Goal: Task Accomplishment & Management: Use online tool/utility

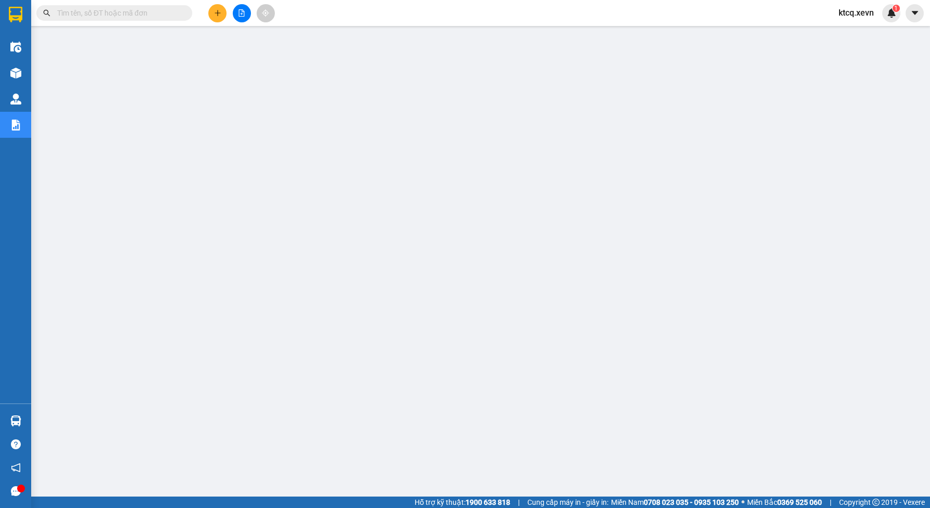
click at [108, 14] on input "text" at bounding box center [118, 12] width 123 height 11
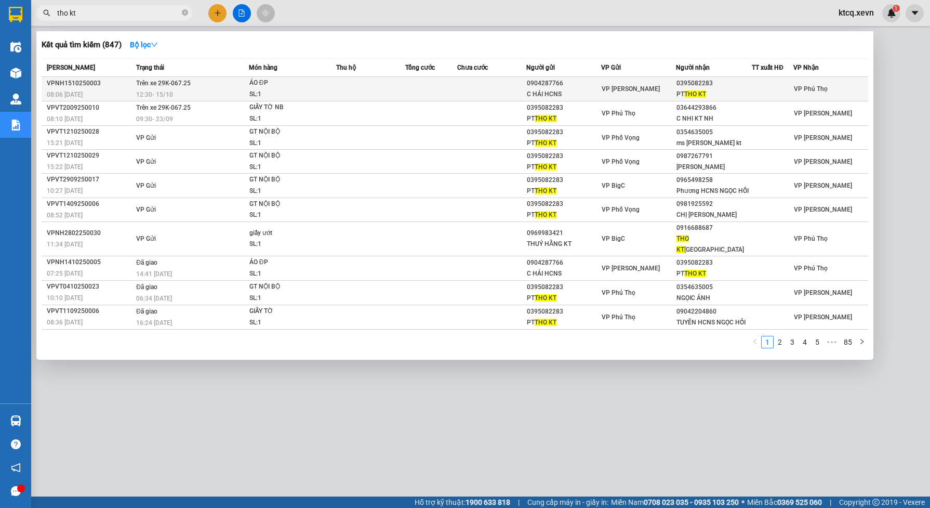
type input "tho kt"
drag, startPoint x: 712, startPoint y: 83, endPoint x: 677, endPoint y: 83, distance: 35.3
click at [677, 83] on div "0395082283" at bounding box center [714, 83] width 75 height 11
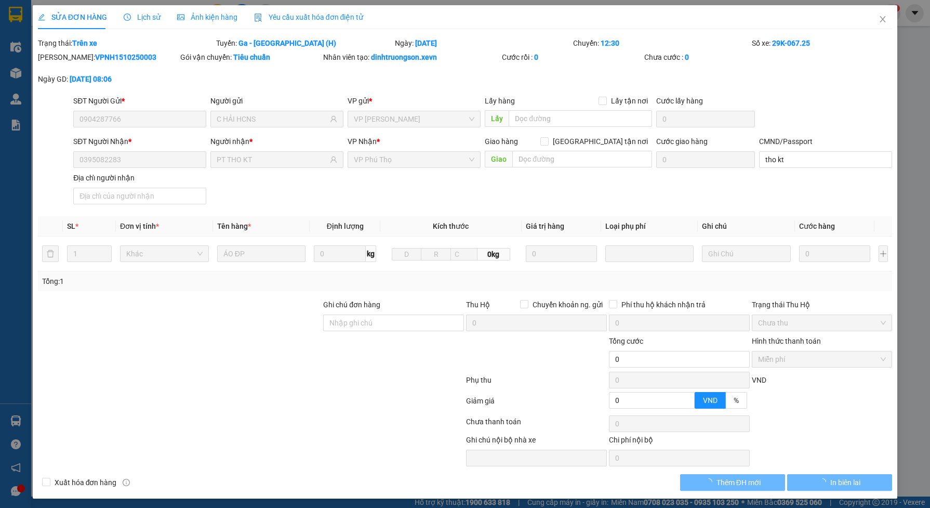
type input "0904287766"
type input "C HẢI HCNS"
type input "0395082283"
type input "PT THO KT"
type input "tho kt"
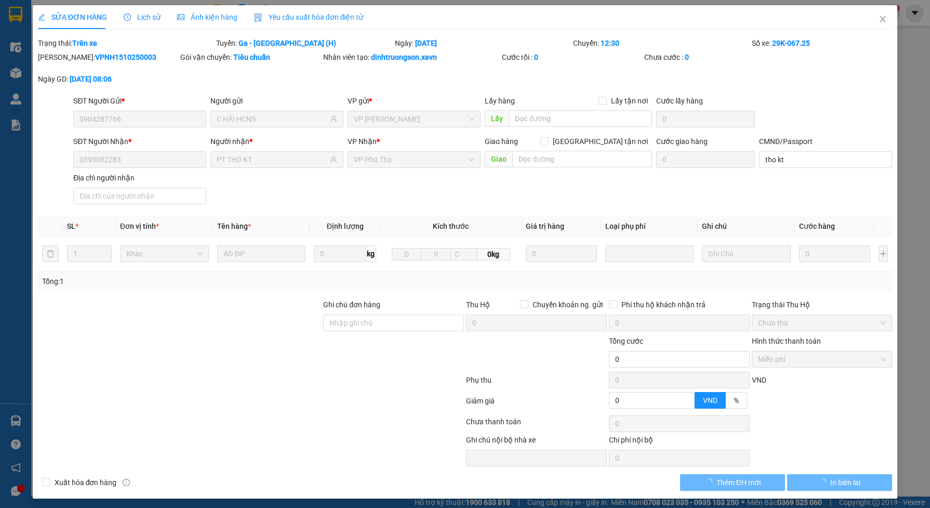
type input "0"
drag, startPoint x: 874, startPoint y: 20, endPoint x: 864, endPoint y: 19, distance: 10.4
click at [880, 20] on icon "close" at bounding box center [883, 19] width 6 height 6
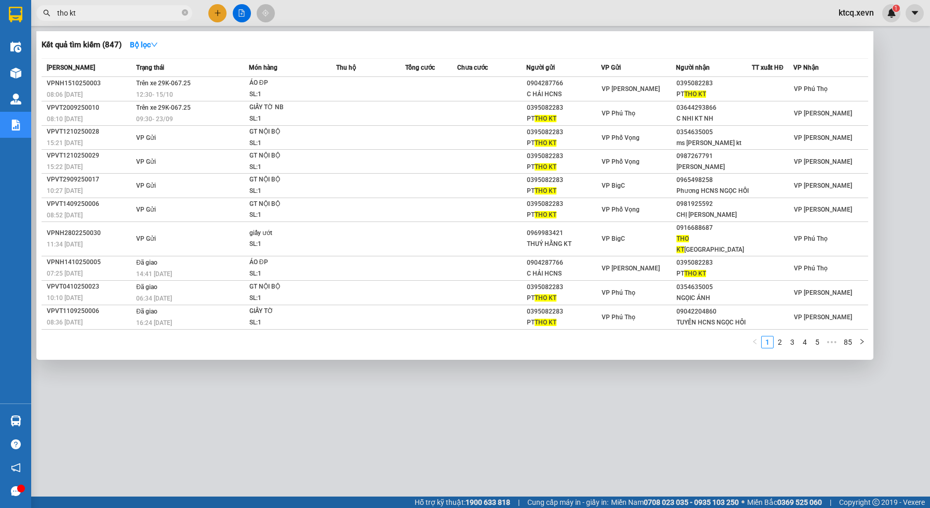
drag, startPoint x: 100, startPoint y: 14, endPoint x: 0, endPoint y: 10, distance: 99.8
click at [0, 10] on html "Kết quả tìm kiếm ( 847 ) Bộ lọc Mã ĐH Trạng thái Món hàng Thu hộ Tổng cước Chưa…" at bounding box center [465, 254] width 930 height 508
paste input "text"
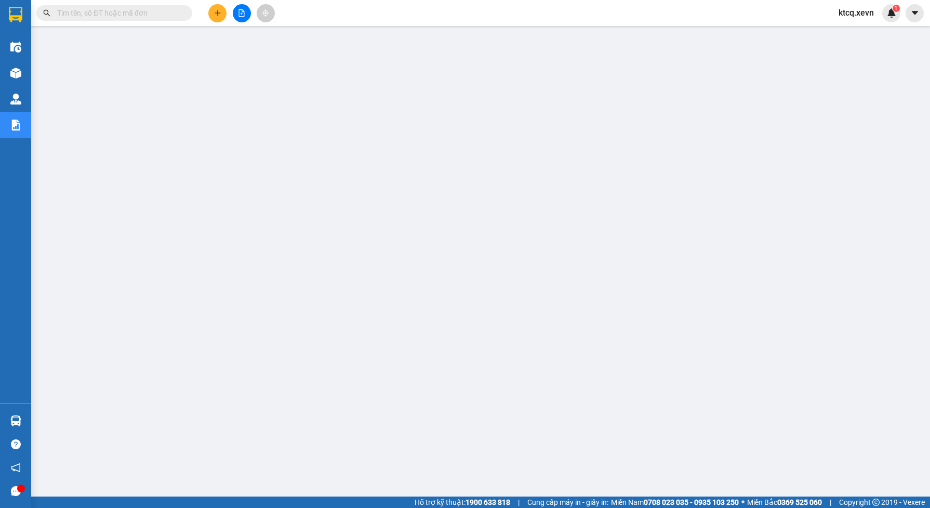
click at [127, 16] on input "text" at bounding box center [118, 12] width 123 height 11
click at [123, 15] on input "text" at bounding box center [118, 12] width 123 height 11
paste input "t"
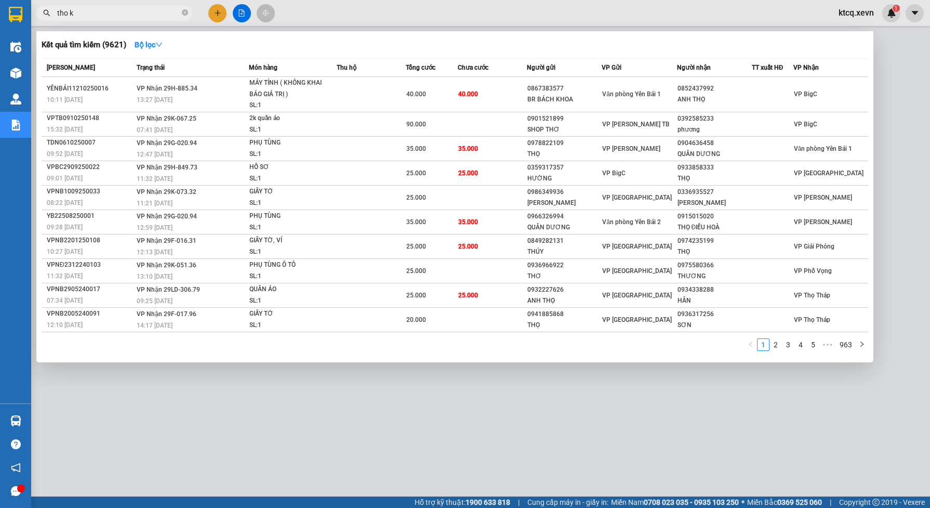
type input "tho kt"
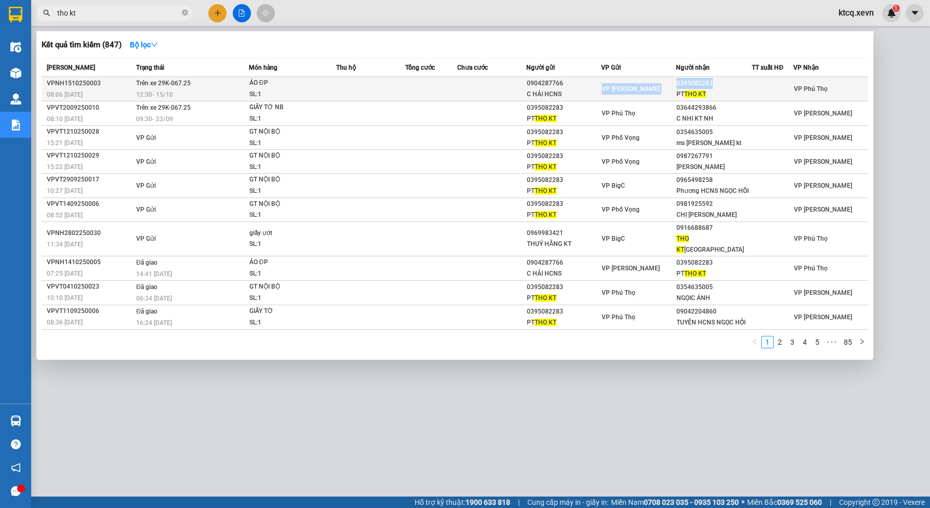
drag, startPoint x: 676, startPoint y: 82, endPoint x: 712, endPoint y: 83, distance: 36.4
click at [712, 83] on tr "VPNH1510250003 08:06 [DATE] Trên xe 29K-067.25 12:30 [DATE] ÁO ĐP SL: 1 0904287…" at bounding box center [455, 89] width 827 height 24
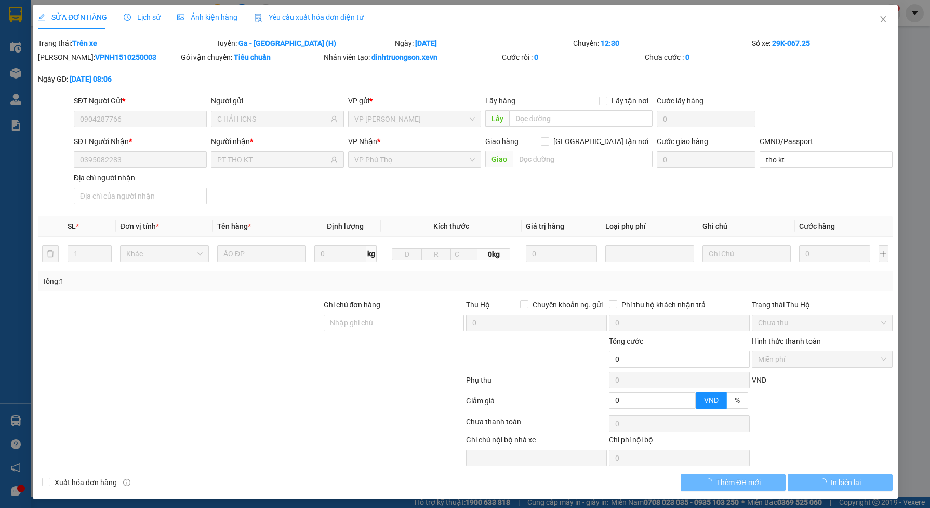
type input "0904287766"
type input "C HẢI HCNS"
type input "0395082283"
type input "PT THO KT"
type input "tho kt"
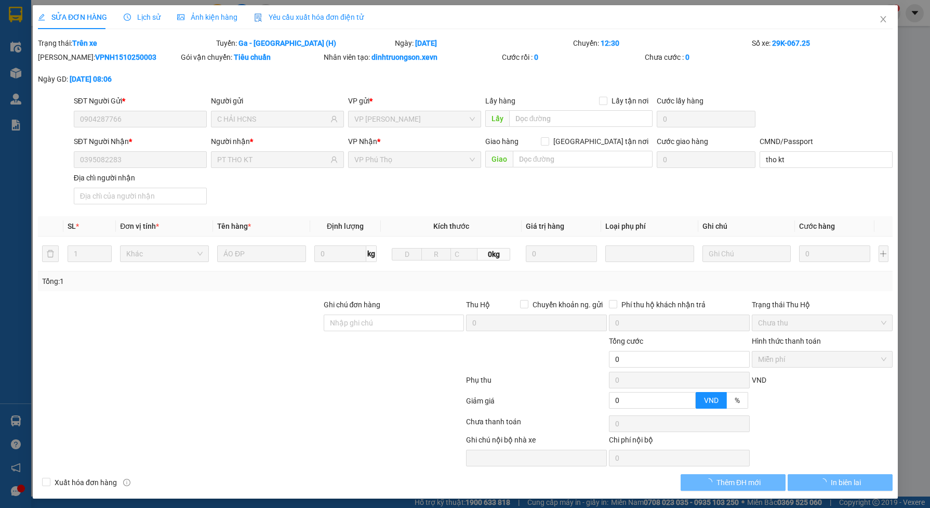
type input "0"
click at [835, 476] on button "In biên lai" at bounding box center [839, 482] width 105 height 17
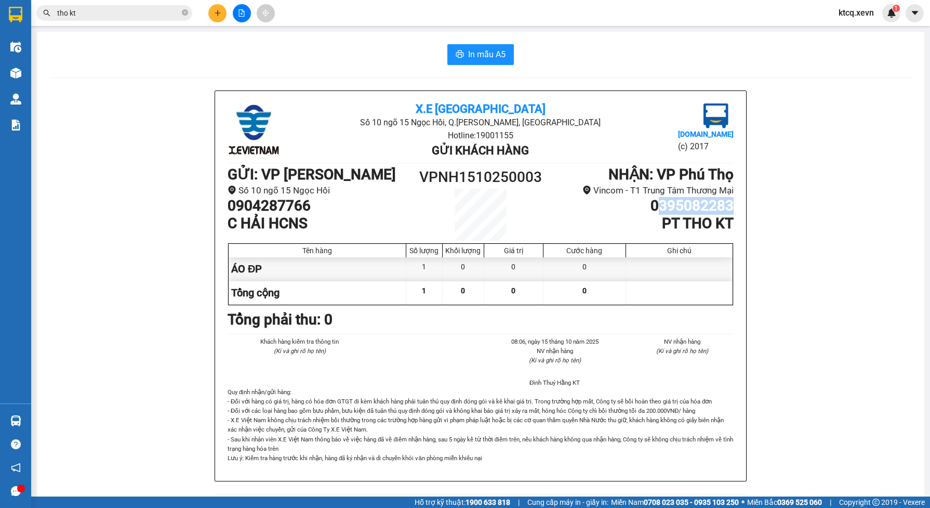
drag, startPoint x: 650, startPoint y: 204, endPoint x: 725, endPoint y: 213, distance: 75.9
click at [725, 213] on h1 "0395082283" at bounding box center [639, 206] width 190 height 18
copy h1 "395082283"
click at [126, 14] on input "tho kt" at bounding box center [118, 12] width 123 height 11
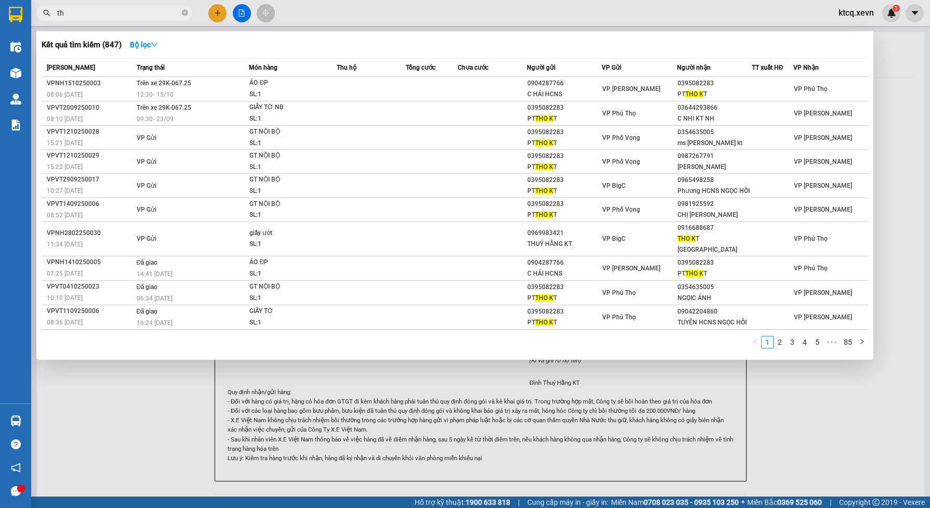
type input "t"
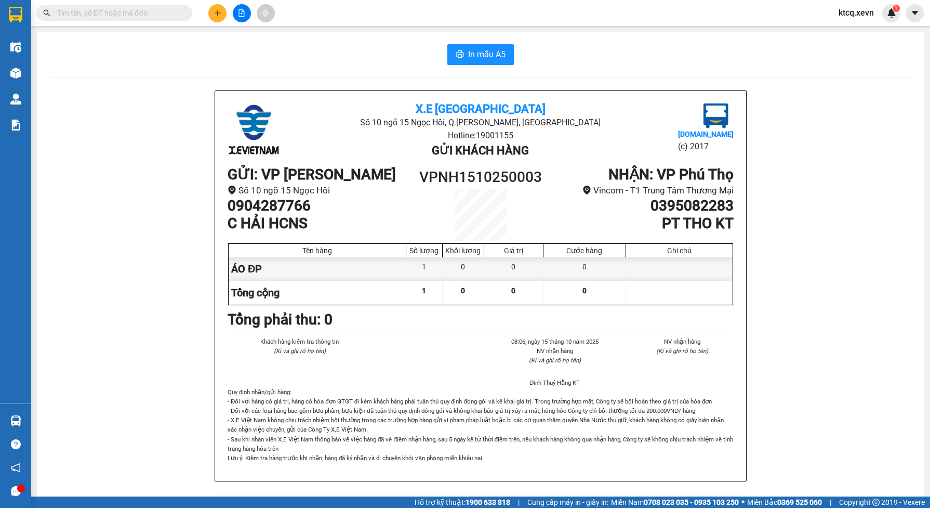
paste input "395082283"
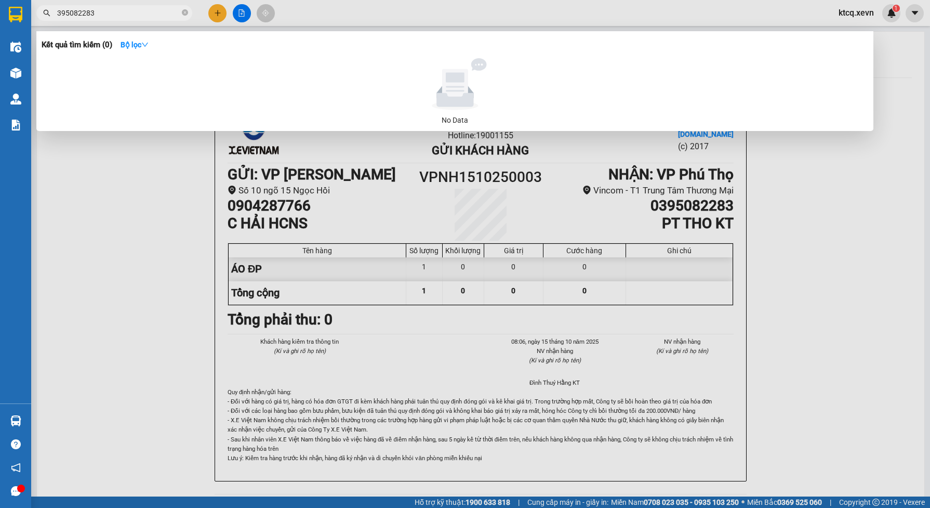
click at [52, 12] on span "395082283" at bounding box center [114, 13] width 156 height 16
click at [58, 12] on input "395082283" at bounding box center [118, 12] width 123 height 11
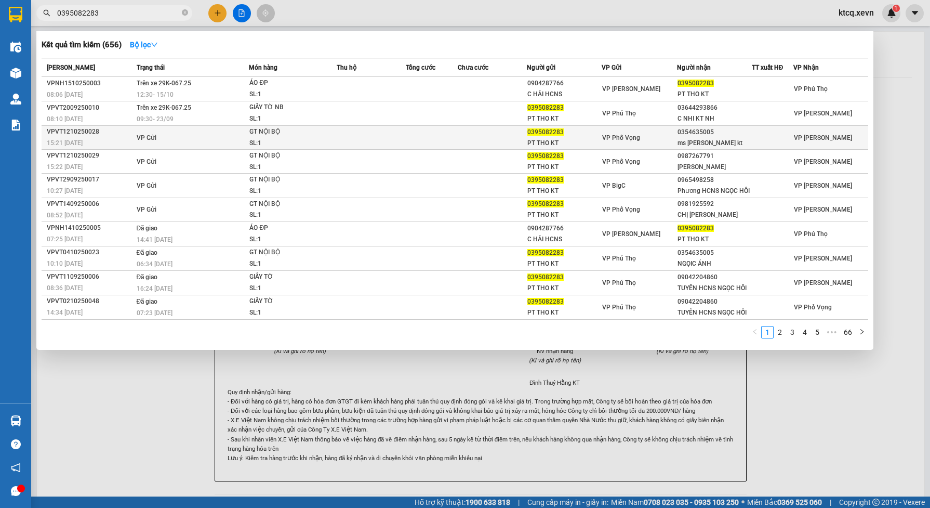
type input "0395082283"
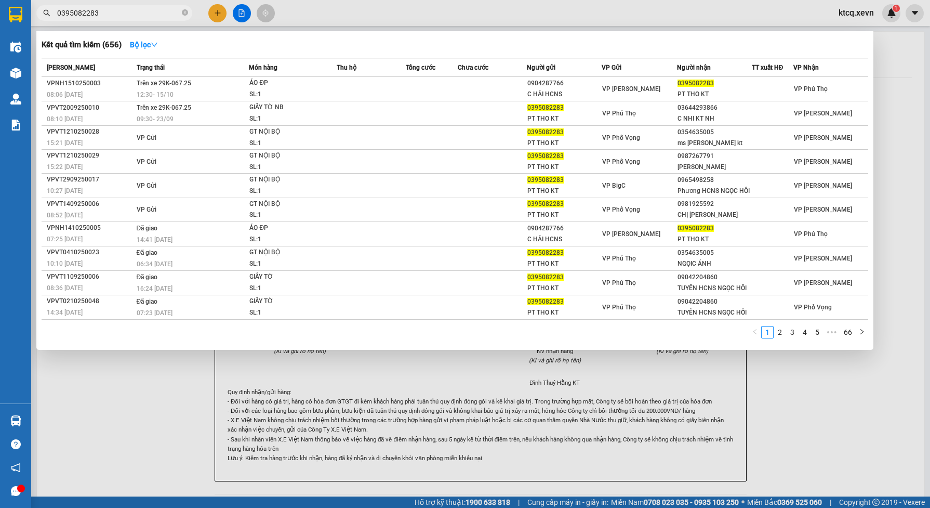
click at [894, 100] on div at bounding box center [465, 254] width 930 height 508
